Goal: Task Accomplishment & Management: Use online tool/utility

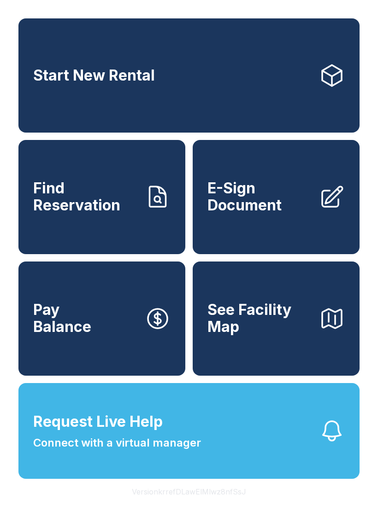
click at [129, 210] on span "Find Reservation" at bounding box center [85, 197] width 104 height 34
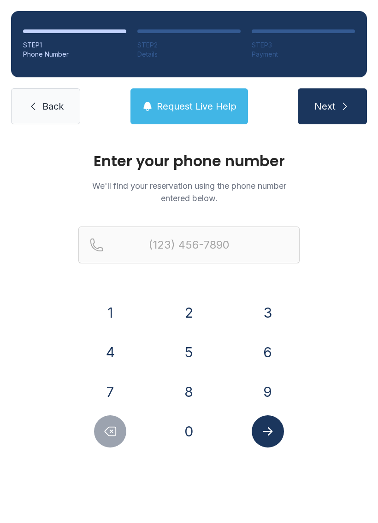
click at [256, 306] on button "3" at bounding box center [268, 313] width 32 height 32
click at [191, 315] on button "2" at bounding box center [189, 313] width 32 height 32
click at [125, 308] on button "1" at bounding box center [110, 313] width 32 height 32
click at [114, 344] on button "4" at bounding box center [110, 352] width 32 height 32
click at [113, 348] on button "4" at bounding box center [110, 352] width 32 height 32
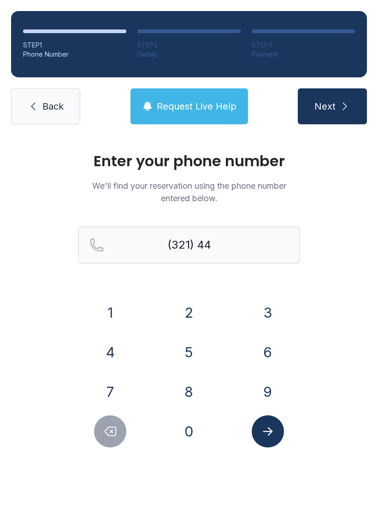
click at [266, 310] on button "3" at bounding box center [268, 313] width 32 height 32
click at [108, 385] on button "7" at bounding box center [110, 392] width 32 height 32
click at [110, 356] on button "4" at bounding box center [110, 352] width 32 height 32
click at [262, 320] on button "3" at bounding box center [268, 313] width 32 height 32
click at [194, 430] on button "0" at bounding box center [189, 432] width 32 height 32
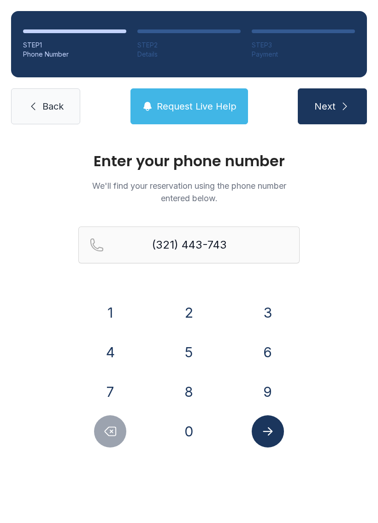
type input "[PHONE_NUMBER]"
click at [261, 433] on icon "Submit lookup form" at bounding box center [268, 432] width 14 height 14
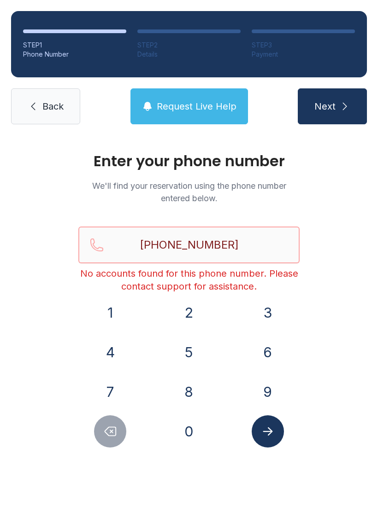
click at [257, 242] on input "[PHONE_NUMBER]" at bounding box center [188, 245] width 221 height 37
click at [53, 111] on span "Back" at bounding box center [52, 106] width 21 height 13
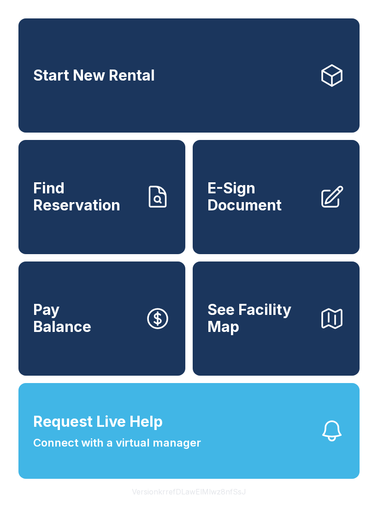
click at [196, 452] on span "Connect with a virtual manager" at bounding box center [117, 443] width 168 height 17
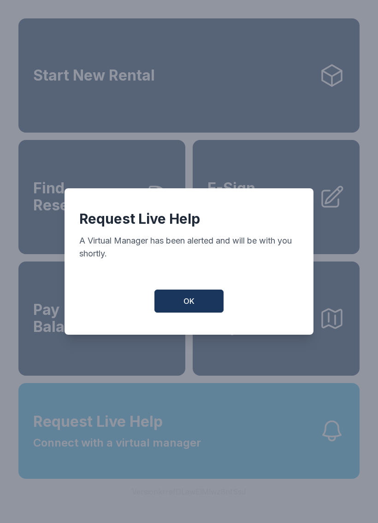
click at [218, 306] on button "OK" at bounding box center [188, 301] width 69 height 23
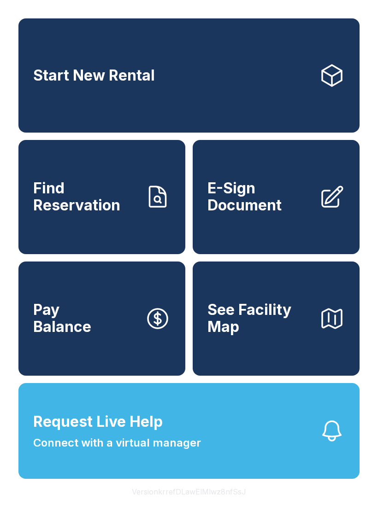
click at [208, 448] on button "Request Live Help Connect with a virtual manager" at bounding box center [188, 431] width 341 height 96
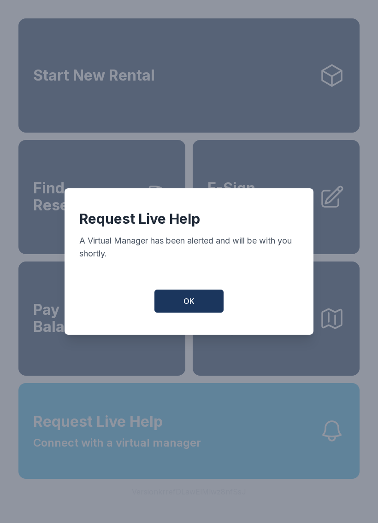
click at [182, 313] on button "OK" at bounding box center [188, 301] width 69 height 23
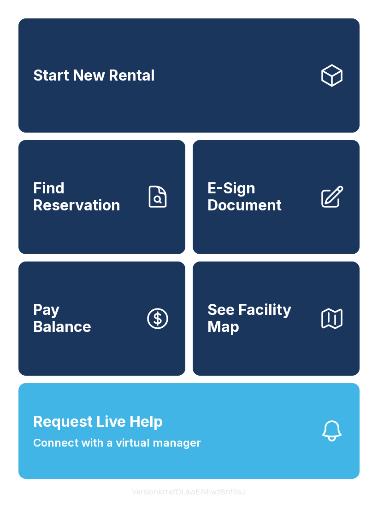
click at [256, 458] on button "Request Live Help Connect with a virtual manager" at bounding box center [188, 431] width 341 height 96
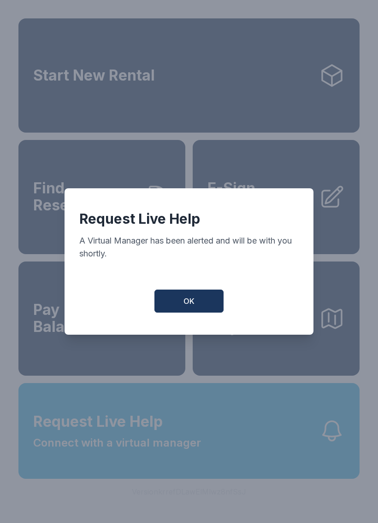
click at [186, 302] on span "OK" at bounding box center [188, 301] width 11 height 11
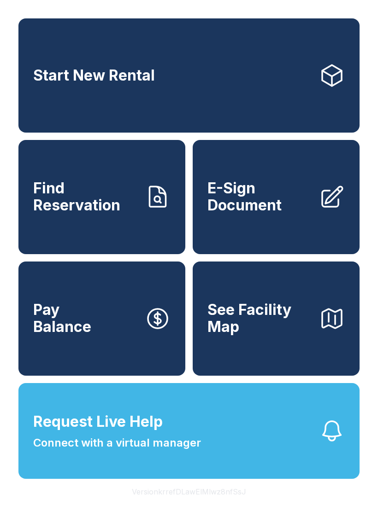
click at [201, 455] on button "Request Live Help Connect with a virtual manager" at bounding box center [188, 431] width 341 height 96
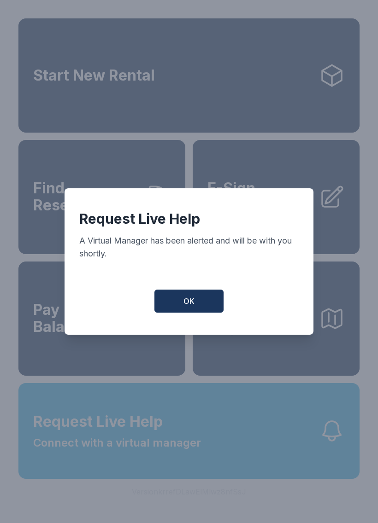
click at [181, 302] on button "OK" at bounding box center [188, 301] width 69 height 23
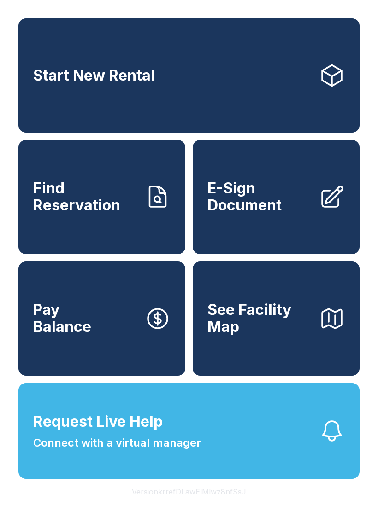
click at [270, 458] on button "Request Live Help Connect with a virtual manager" at bounding box center [188, 431] width 341 height 96
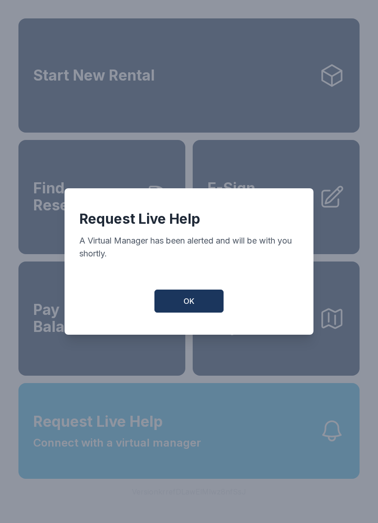
click at [188, 302] on span "OK" at bounding box center [188, 301] width 11 height 11
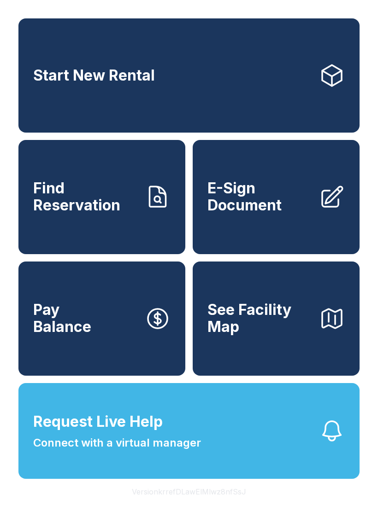
click at [252, 449] on button "Request Live Help Connect with a virtual manager" at bounding box center [188, 431] width 341 height 96
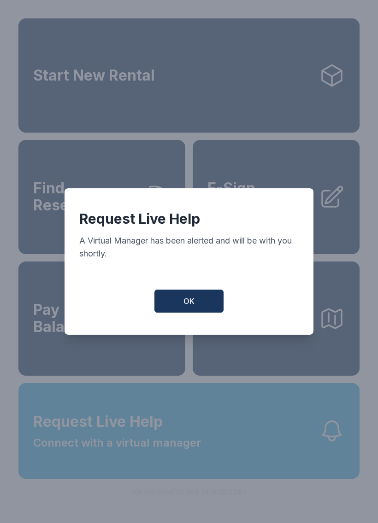
click at [192, 312] on button "OK" at bounding box center [188, 301] width 69 height 23
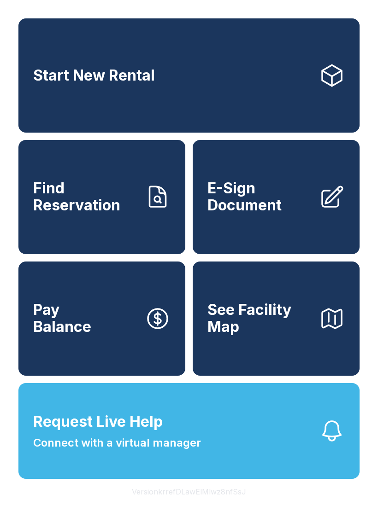
click at [275, 457] on button "Request Live Help Connect with a virtual manager" at bounding box center [188, 431] width 341 height 96
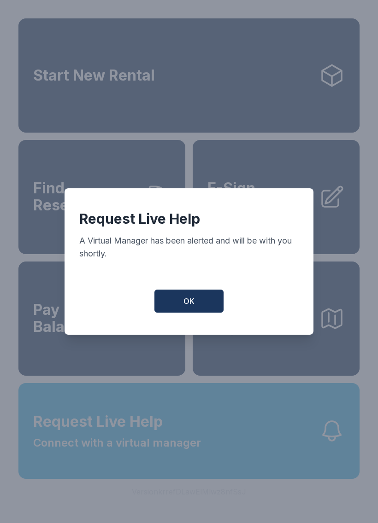
click at [180, 305] on button "OK" at bounding box center [188, 301] width 69 height 23
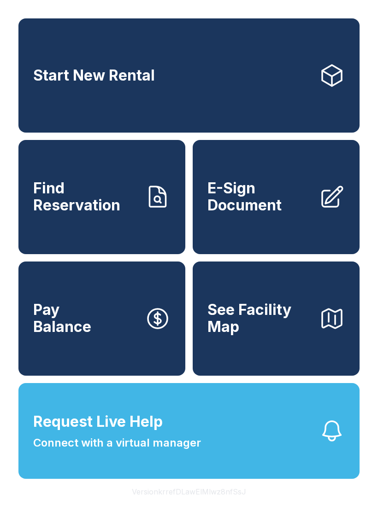
click at [279, 469] on button "Request Live Help Connect with a virtual manager" at bounding box center [188, 431] width 341 height 96
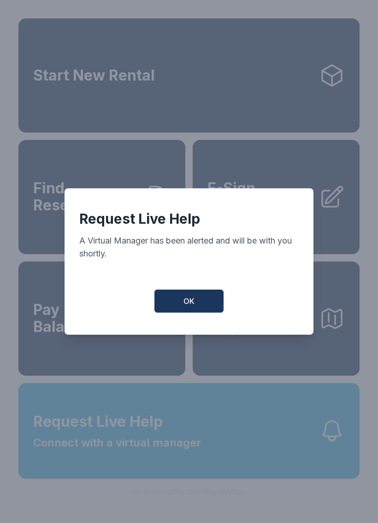
click at [186, 307] on span "OK" at bounding box center [188, 301] width 11 height 11
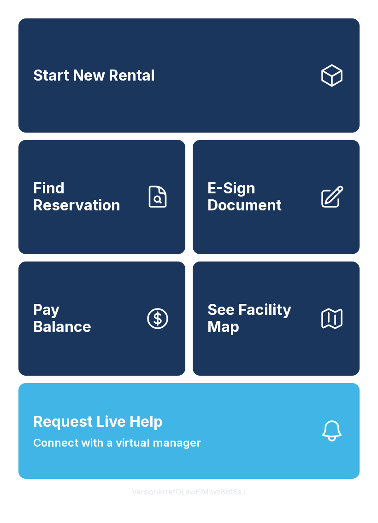
click at [334, 444] on icon "button" at bounding box center [332, 431] width 26 height 26
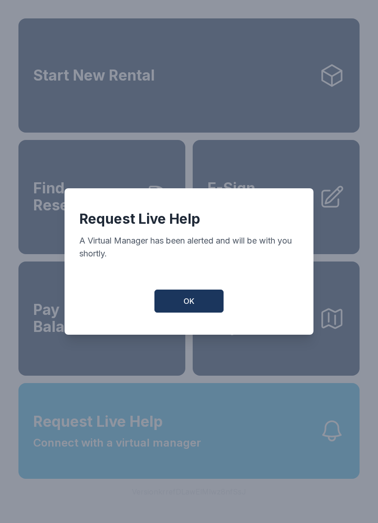
click at [195, 301] on button "OK" at bounding box center [188, 301] width 69 height 23
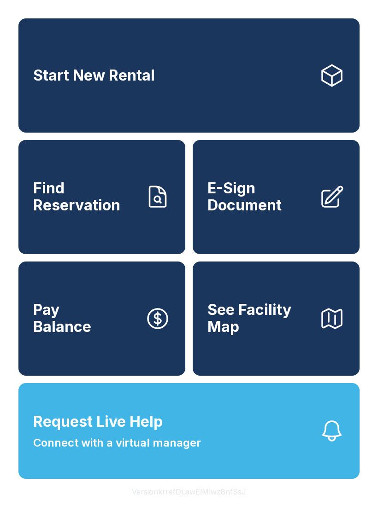
click at [182, 452] on span "Connect with a virtual manager" at bounding box center [117, 443] width 168 height 17
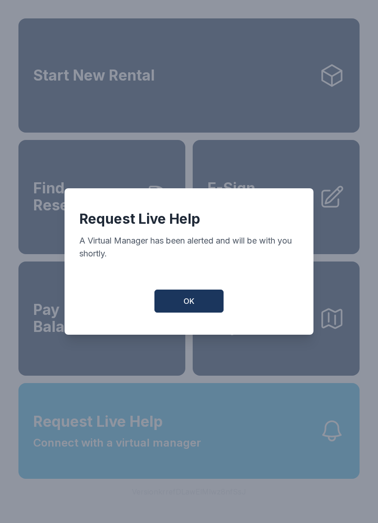
click at [187, 313] on button "OK" at bounding box center [188, 301] width 69 height 23
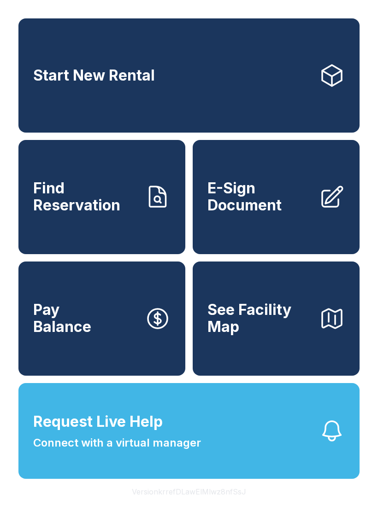
click at [210, 436] on button "Request Live Help Connect with a virtual manager" at bounding box center [188, 431] width 341 height 96
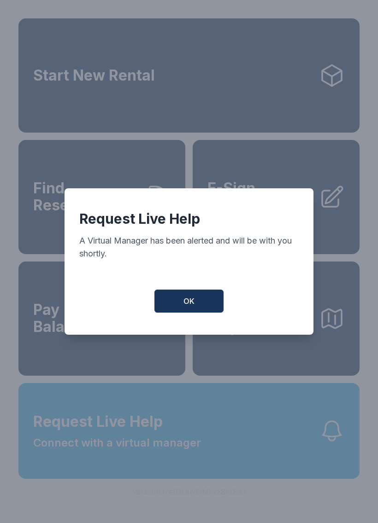
click at [186, 298] on button "OK" at bounding box center [188, 301] width 69 height 23
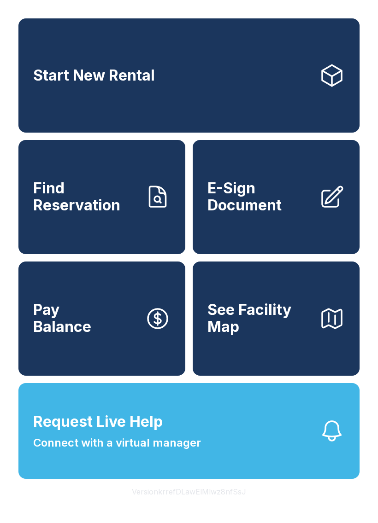
click at [262, 443] on button "Request Live Help Connect with a virtual manager" at bounding box center [188, 431] width 341 height 96
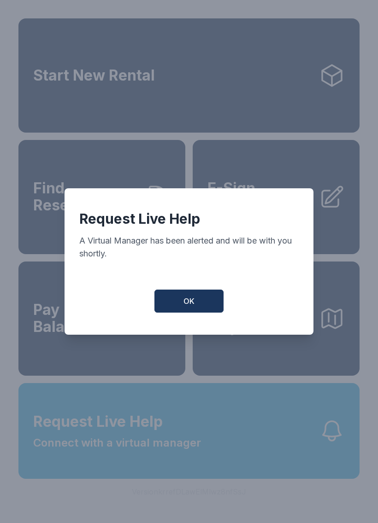
click at [204, 303] on button "OK" at bounding box center [188, 301] width 69 height 23
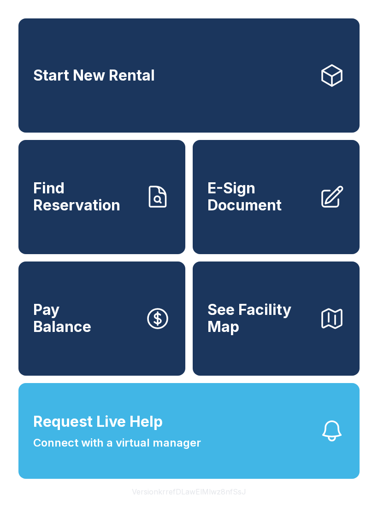
click at [308, 464] on button "Request Live Help Connect with a virtual manager" at bounding box center [188, 431] width 341 height 96
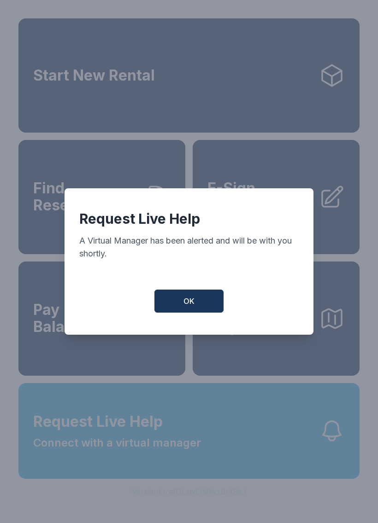
click at [219, 312] on button "OK" at bounding box center [188, 301] width 69 height 23
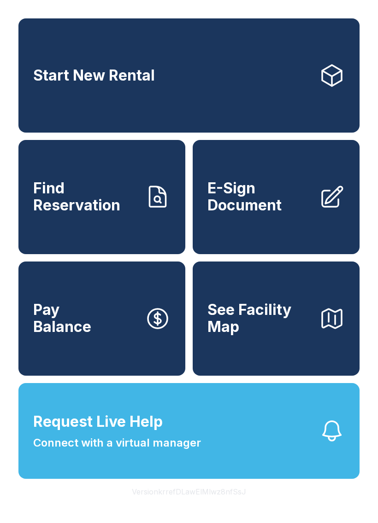
click at [219, 311] on button "OK" at bounding box center [189, 299] width 66 height 22
click at [209, 452] on button "Request Live Help Connect with a virtual manager" at bounding box center [188, 431] width 341 height 96
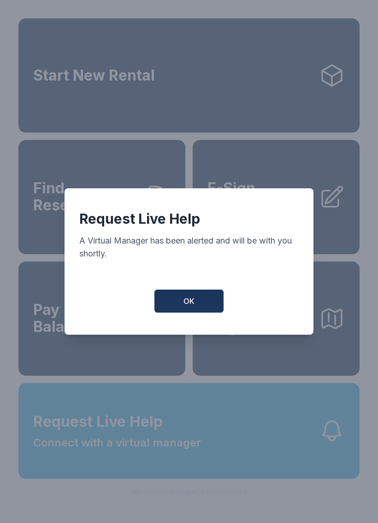
click at [194, 313] on button "OK" at bounding box center [188, 301] width 69 height 23
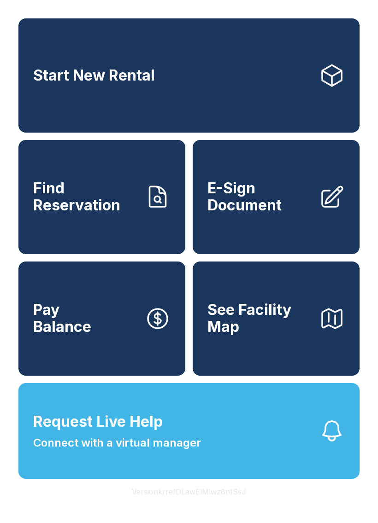
click at [317, 464] on button "Request Live Help Connect with a virtual manager" at bounding box center [188, 431] width 341 height 96
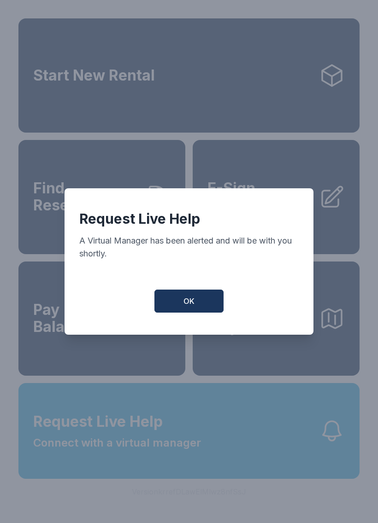
click at [195, 312] on button "OK" at bounding box center [188, 301] width 69 height 23
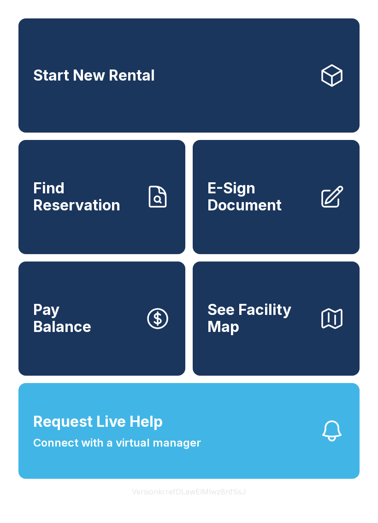
click at [194, 312] on button "See Facility Map" at bounding box center [276, 319] width 167 height 114
